Goal: Task Accomplishment & Management: Manage account settings

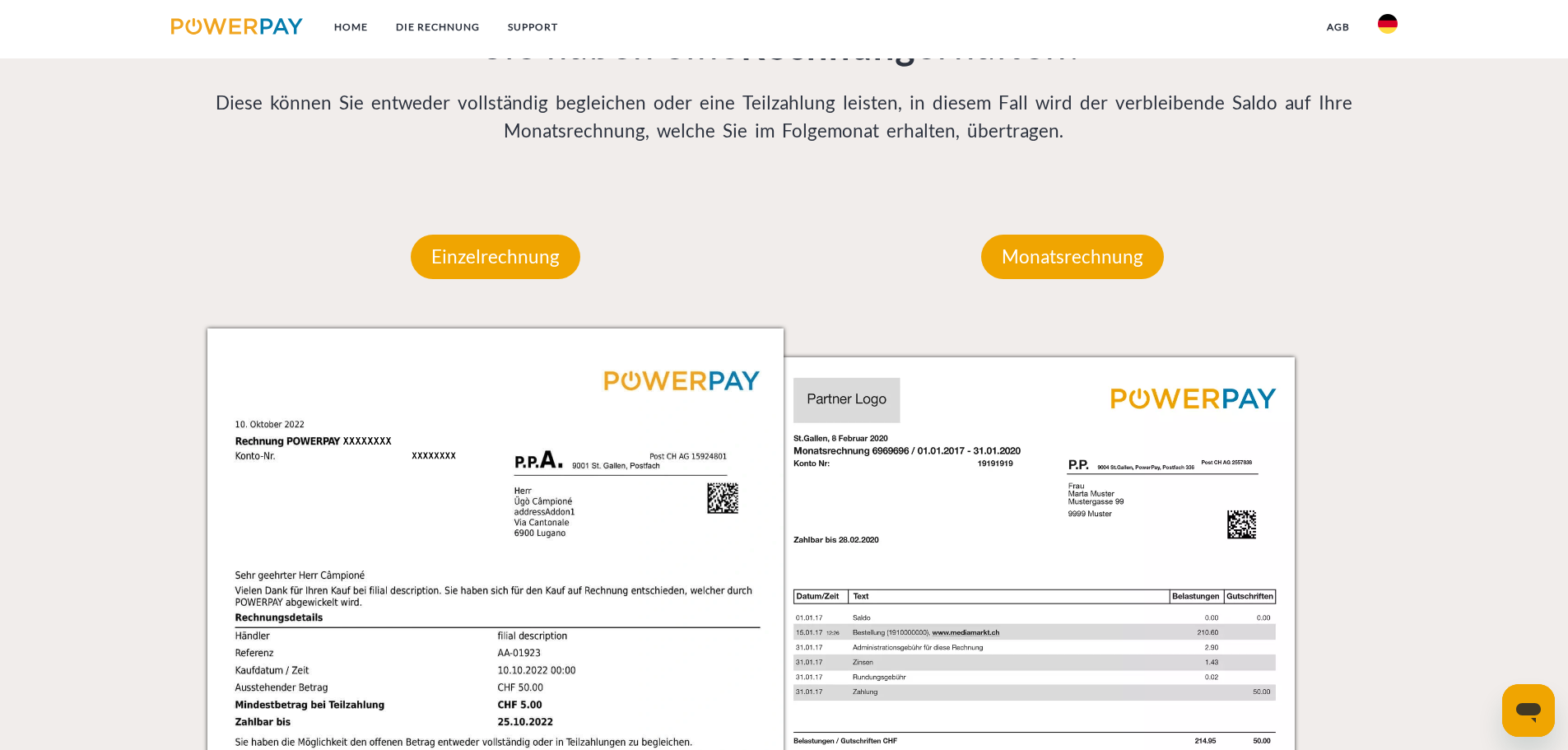
scroll to position [1070, 0]
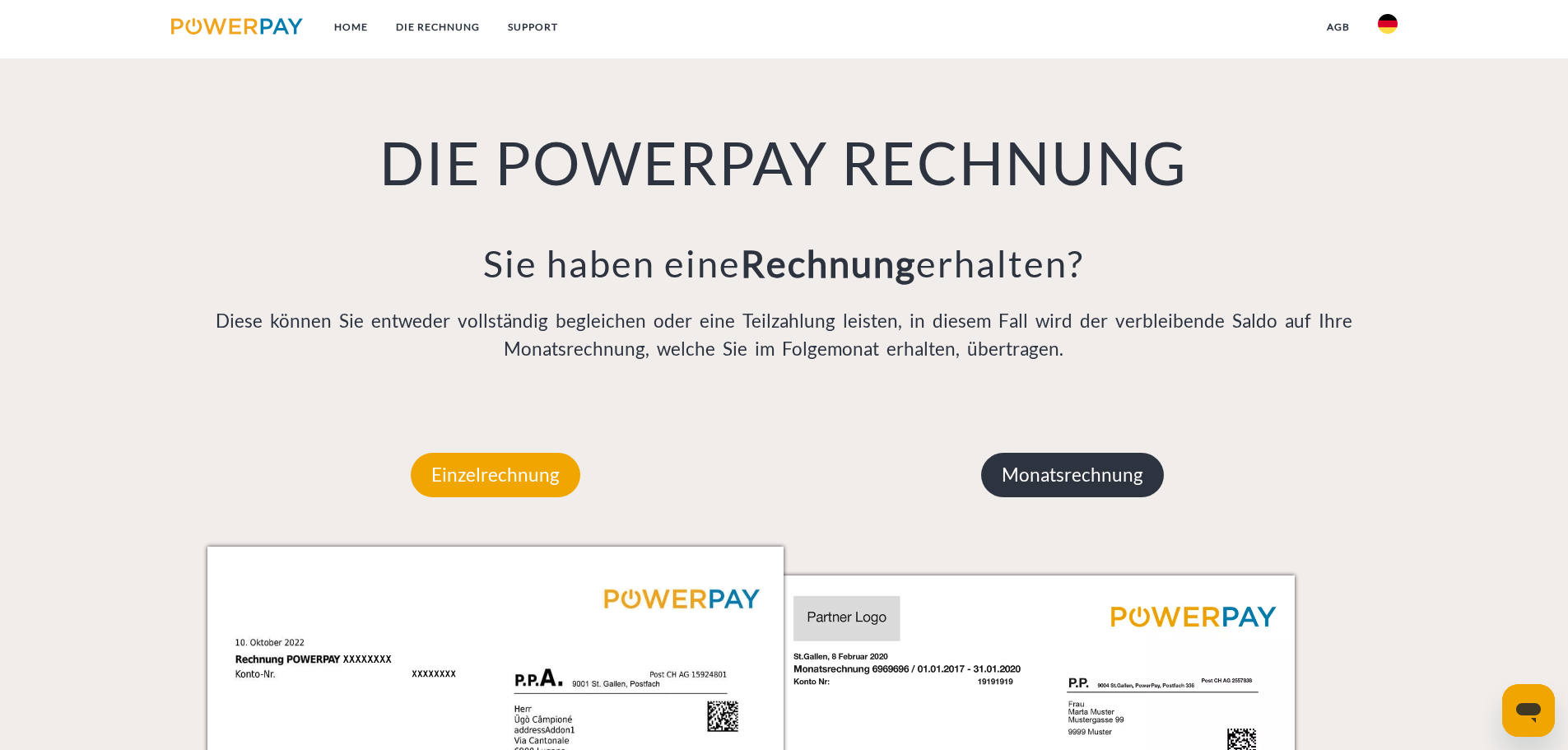
click at [1087, 480] on p "Monatsrechnung" at bounding box center [1073, 474] width 183 height 44
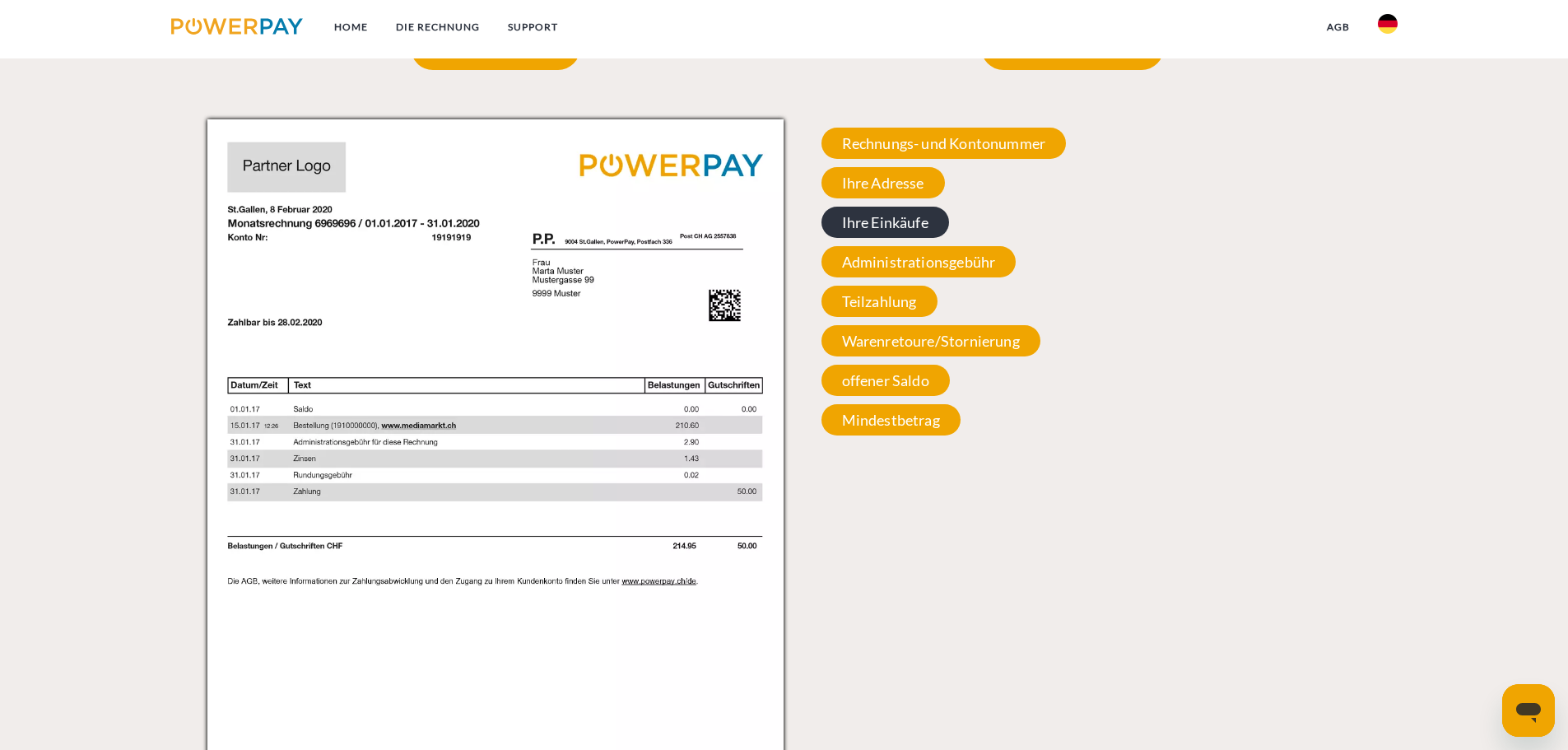
scroll to position [1399, 0]
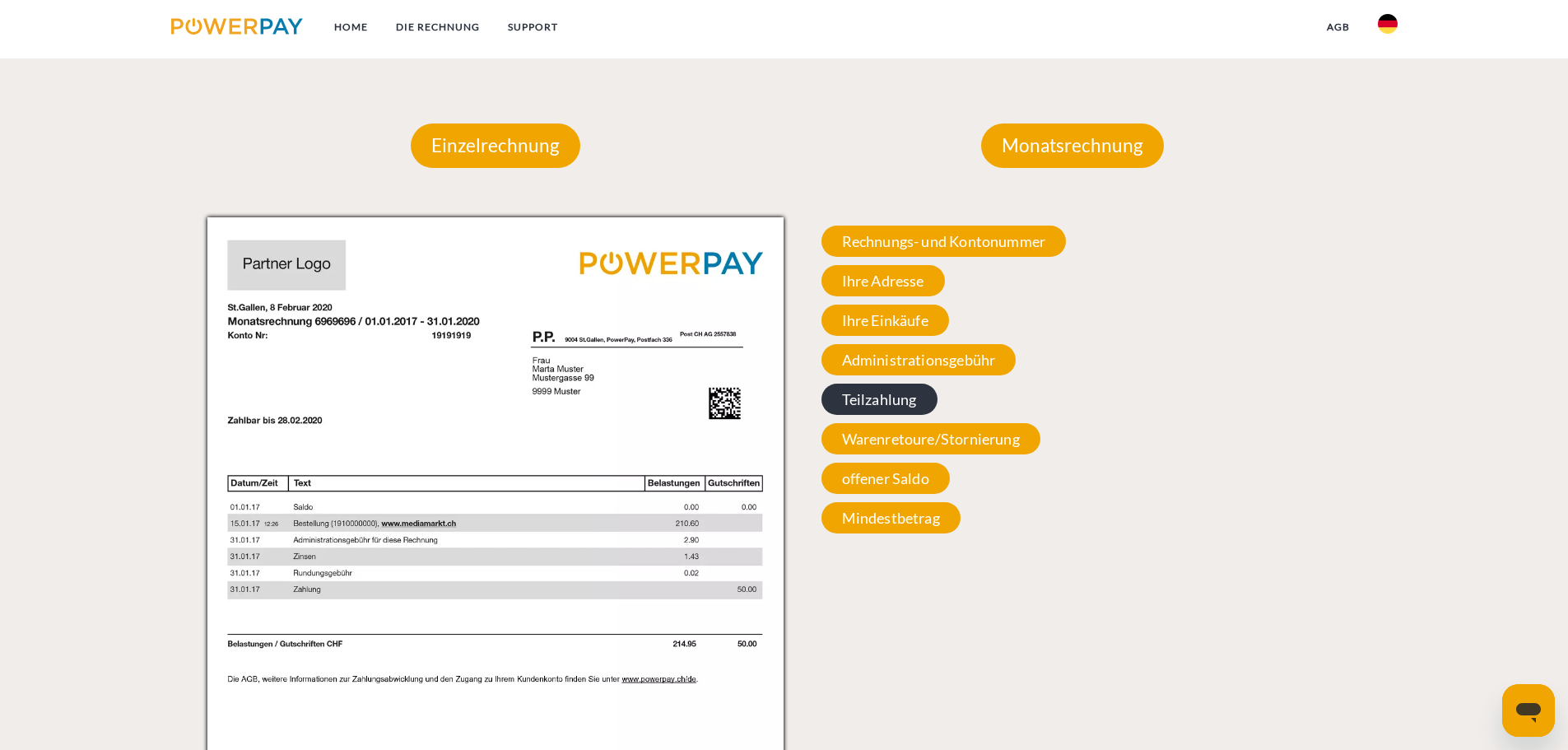
click at [895, 398] on span "Teilzahlung" at bounding box center [879, 398] width 116 height 31
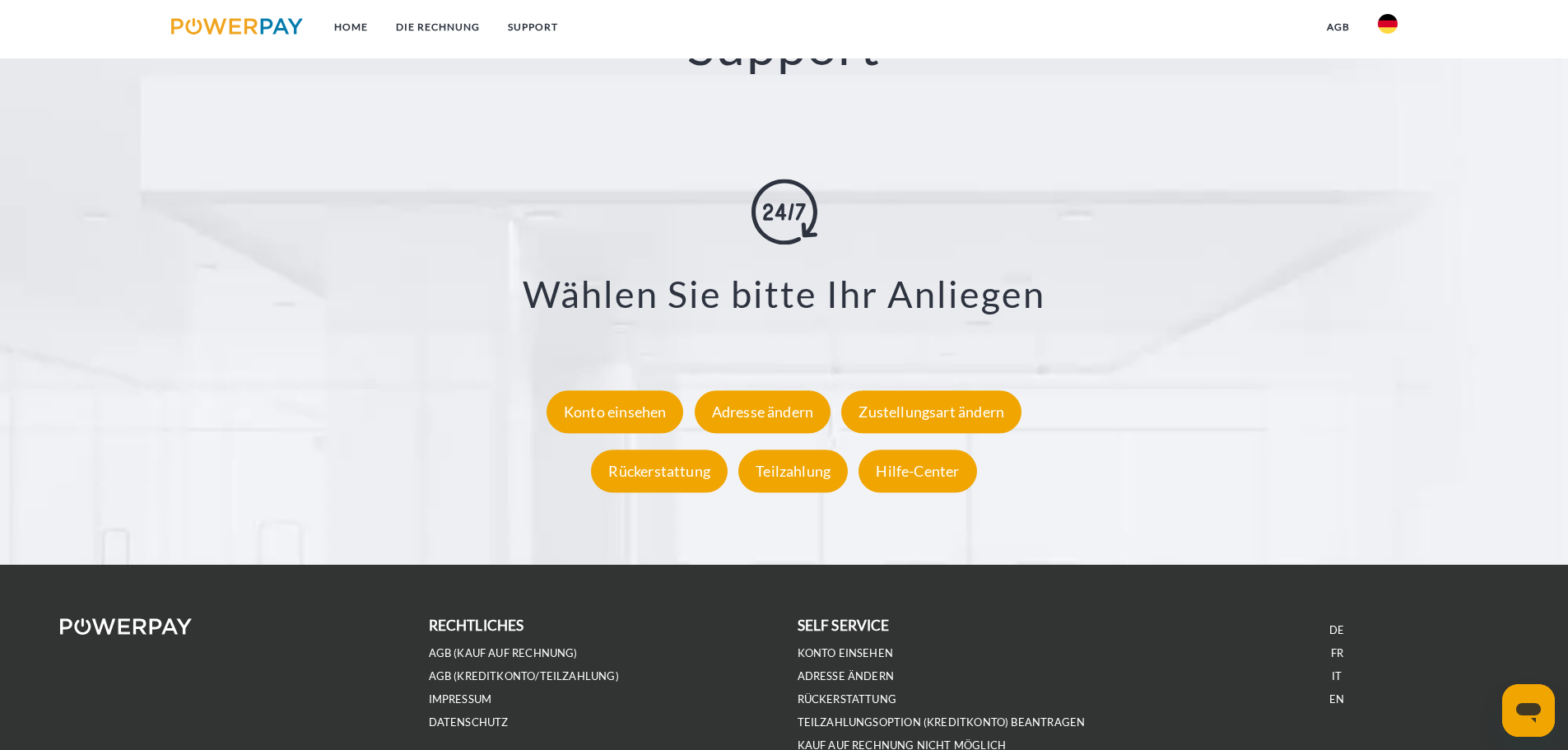
scroll to position [3054, 0]
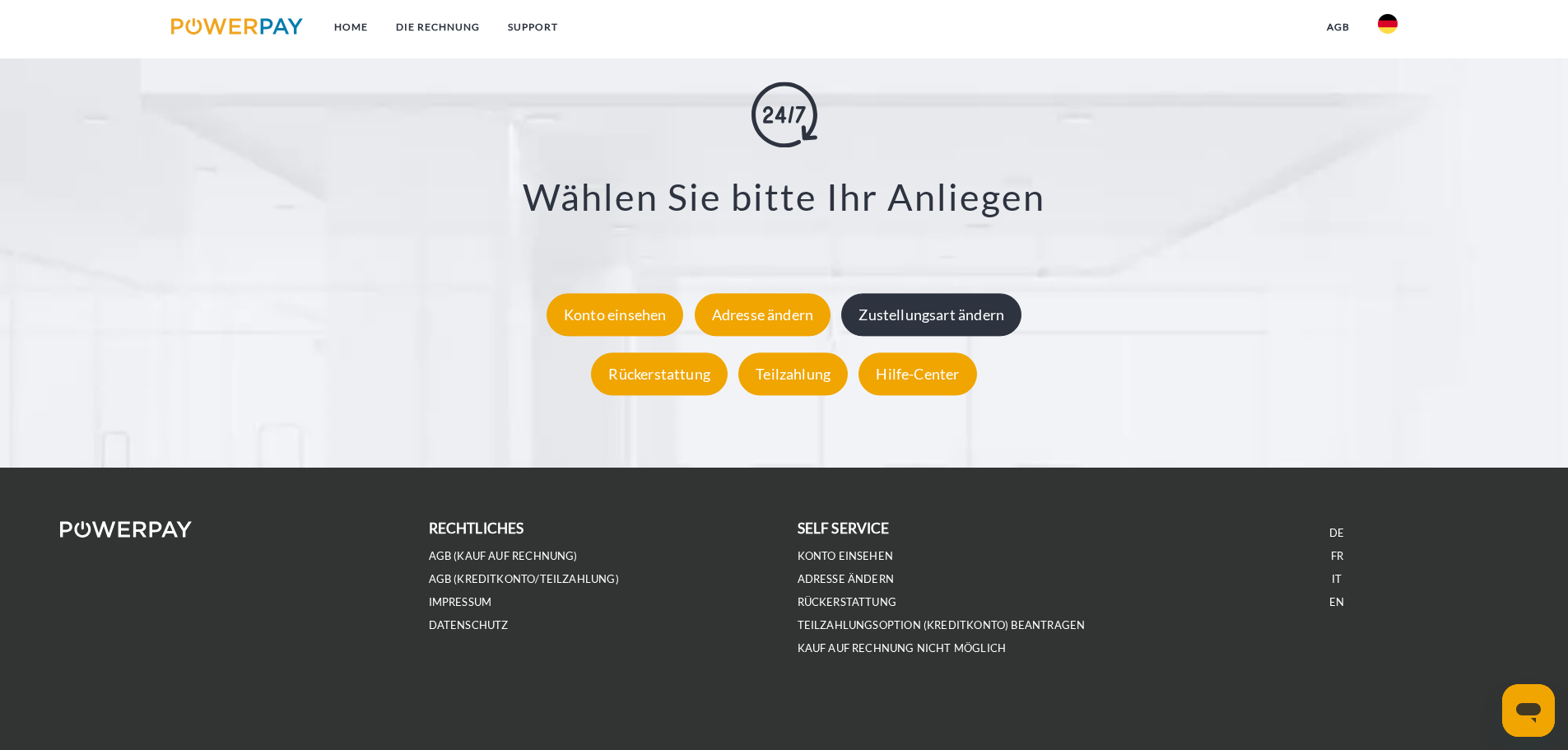
click at [958, 320] on div "Zustellungsart ändern" at bounding box center [931, 314] width 180 height 43
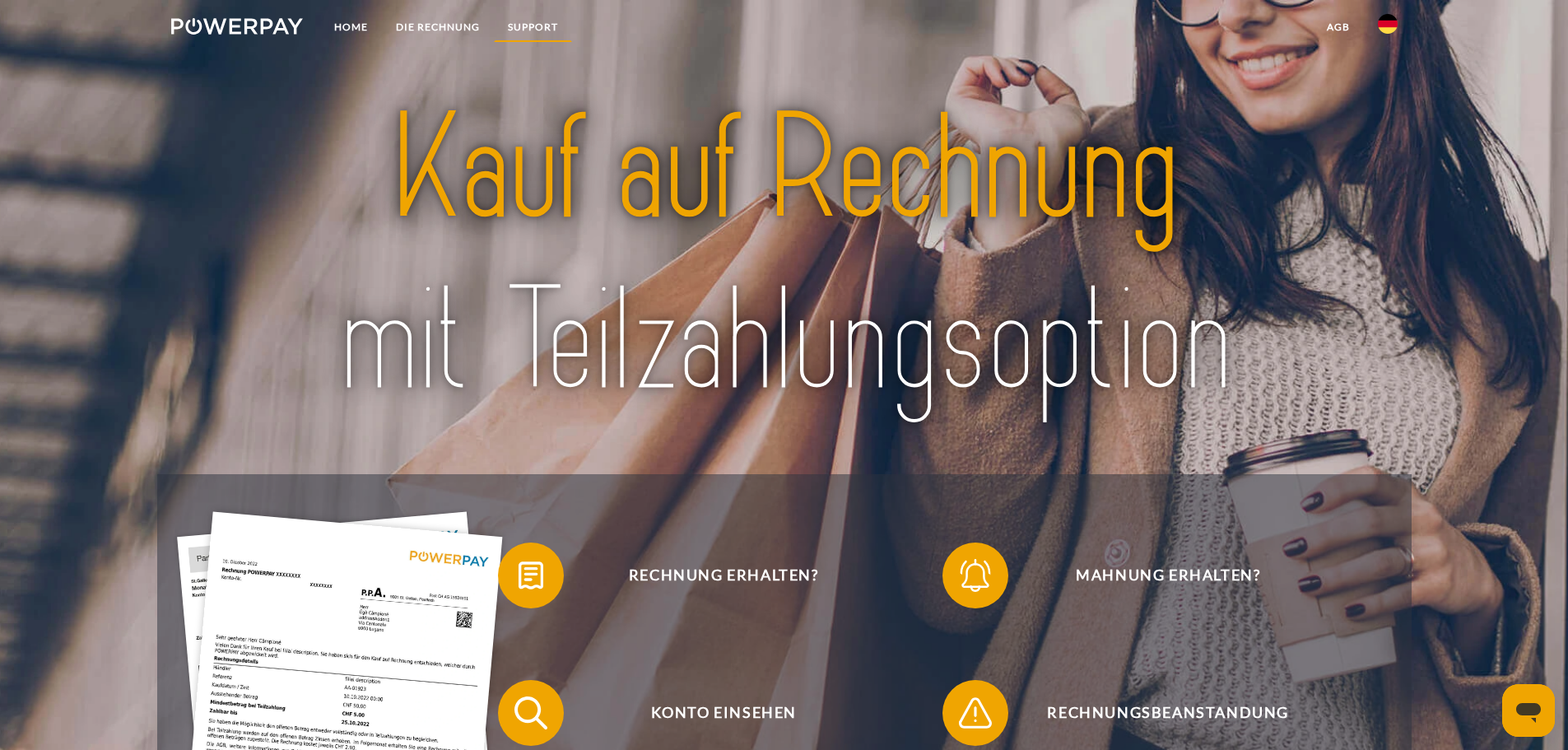
click at [535, 23] on link "SUPPORT" at bounding box center [533, 27] width 79 height 29
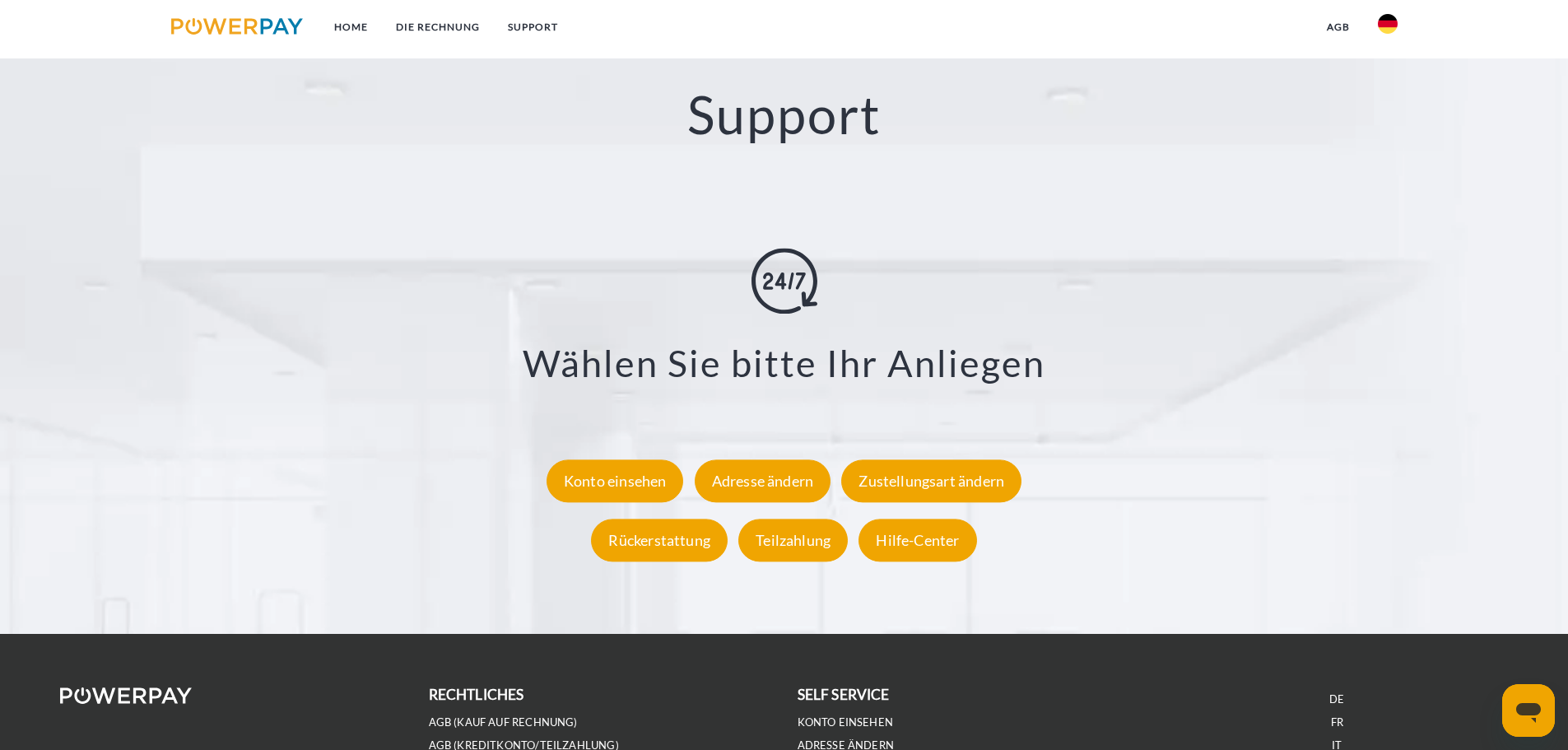
scroll to position [2887, 0]
